Goal: Task Accomplishment & Management: Use online tool/utility

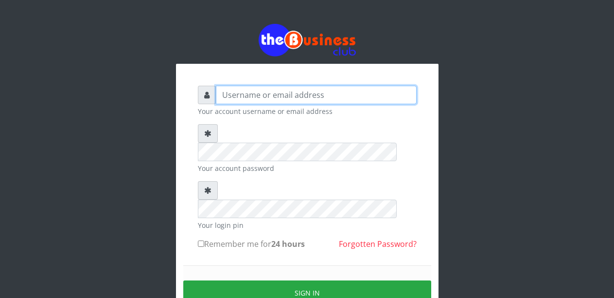
click at [249, 91] on input "text" at bounding box center [316, 95] width 201 height 18
type input "m"
type input "Malamsidi3030"
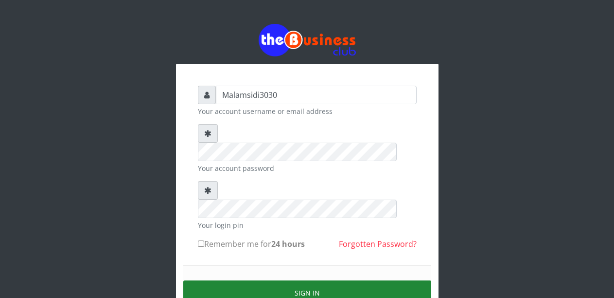
click at [276, 280] on button "Sign in" at bounding box center [307, 292] width 248 height 25
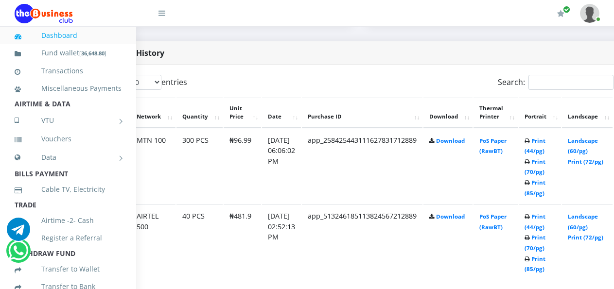
scroll to position [486, 63]
click at [586, 143] on link "Landscape (60/pg)" at bounding box center [583, 146] width 30 height 18
